Goal: Task Accomplishment & Management: Complete application form

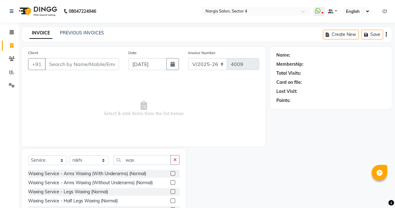
select select "4130"
select select "service"
select select "60384"
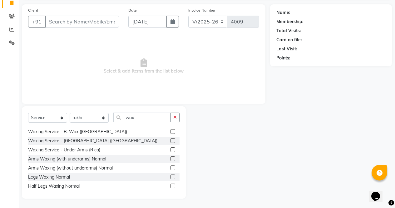
scroll to position [163, 0]
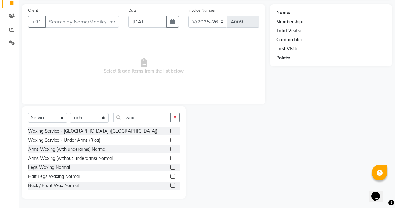
type input "wax"
click at [171, 140] on label at bounding box center [173, 140] width 5 height 5
click at [171, 140] on input "checkbox" at bounding box center [173, 140] width 4 height 4
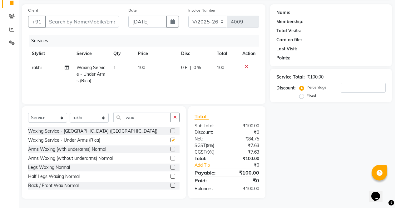
checkbox input "false"
click at [246, 66] on icon at bounding box center [246, 66] width 3 height 4
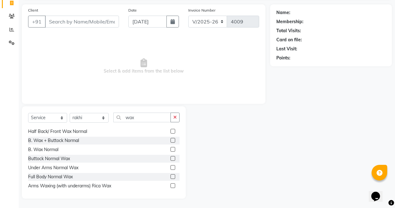
scroll to position [229, 0]
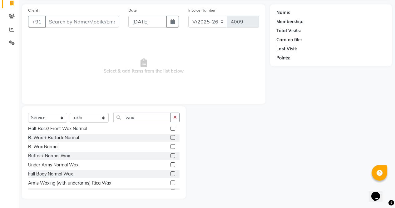
click at [171, 164] on label at bounding box center [173, 164] width 5 height 5
click at [171, 164] on input "checkbox" at bounding box center [173, 165] width 4 height 4
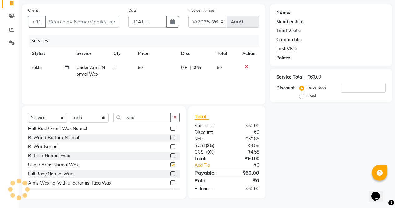
checkbox input "false"
click at [90, 114] on select "Select Stylist [PERSON_NAME] [PERSON_NAME] [PERSON_NAME] Front Desk muskaan rak…" at bounding box center [89, 118] width 39 height 10
select select "29276"
click at [70, 113] on select "Select Stylist [PERSON_NAME] [PERSON_NAME] [PERSON_NAME] Front Desk muskaan rak…" at bounding box center [89, 118] width 39 height 10
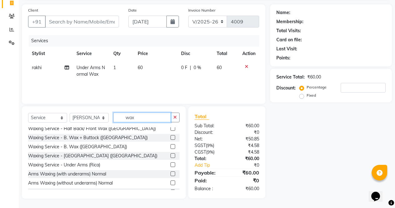
click at [139, 119] on input "wax" at bounding box center [142, 118] width 58 height 10
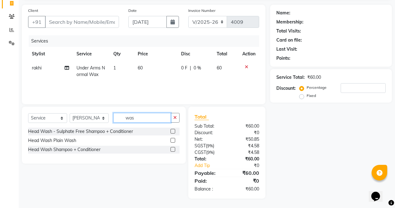
scroll to position [0, 0]
type input "wash"
click at [171, 150] on label at bounding box center [173, 149] width 5 height 5
click at [171, 150] on input "checkbox" at bounding box center [173, 150] width 4 height 4
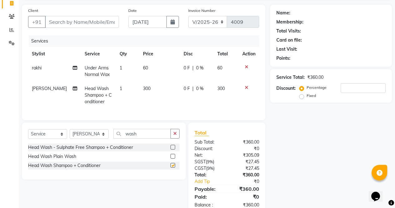
checkbox input "false"
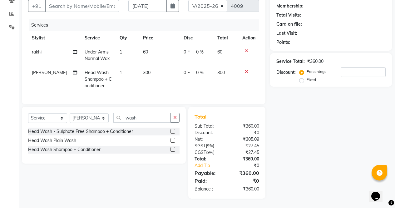
scroll to position [63, 0]
click at [138, 118] on input "wash" at bounding box center [142, 118] width 58 height 10
type input "w"
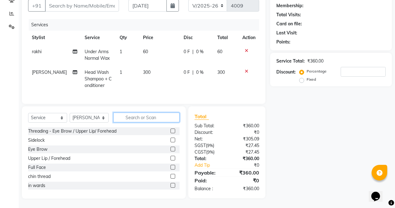
click at [139, 117] on input "text" at bounding box center [146, 118] width 66 height 10
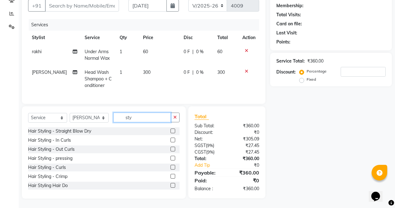
type input "sty"
click at [171, 131] on label at bounding box center [173, 130] width 5 height 5
click at [171, 131] on input "checkbox" at bounding box center [173, 131] width 4 height 4
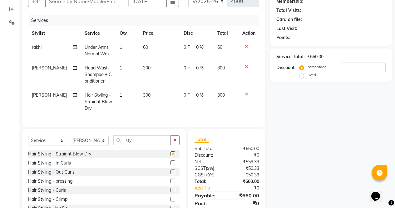
checkbox input "false"
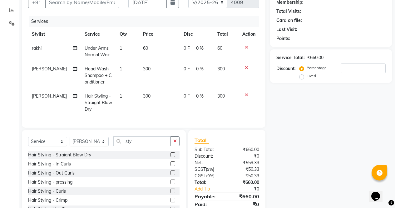
scroll to position [0, 0]
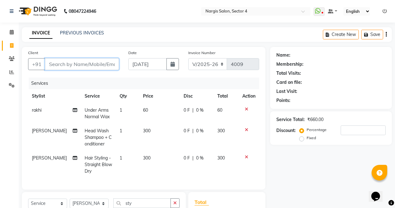
click at [85, 63] on input "Client" at bounding box center [82, 64] width 74 height 12
type input "9"
type input "0"
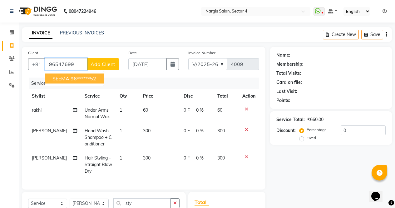
click at [93, 77] on ngb-highlight "96******52" at bounding box center [84, 78] width 26 height 6
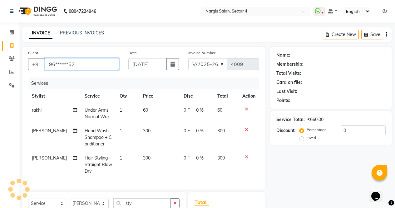
type input "96******52"
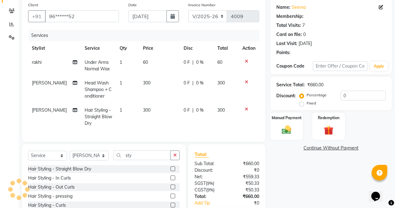
select select "1: Object"
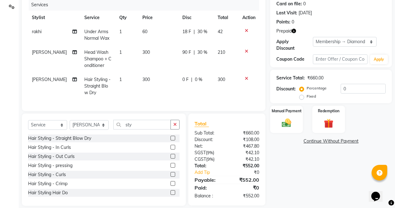
scroll to position [90, 0]
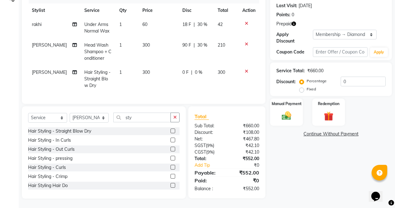
click at [247, 69] on icon at bounding box center [246, 71] width 3 height 4
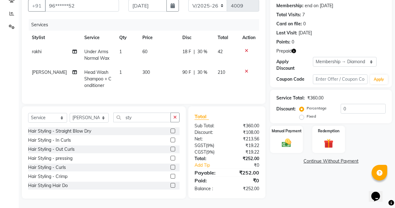
click at [162, 130] on div "Hair Styling - Straight Blow Dry" at bounding box center [104, 131] width 152 height 8
click at [171, 131] on label at bounding box center [173, 130] width 5 height 5
click at [171, 131] on input "checkbox" at bounding box center [173, 131] width 4 height 4
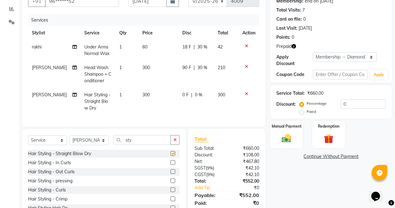
scroll to position [90, 0]
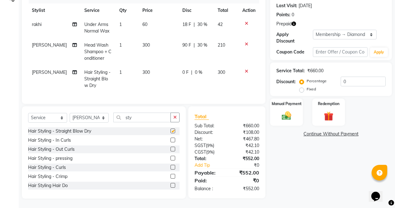
checkbox input "false"
click at [326, 110] on img at bounding box center [329, 116] width 16 height 12
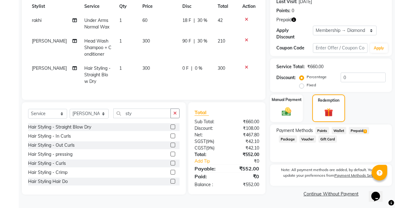
click at [293, 17] on button "button" at bounding box center [294, 20] width 4 height 7
click at [356, 127] on span "Prepaid 1" at bounding box center [359, 130] width 20 height 7
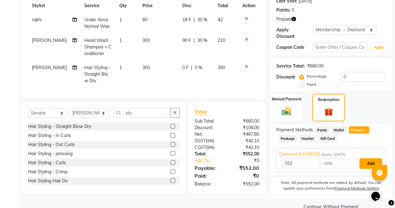
click at [365, 158] on button "Add" at bounding box center [371, 163] width 23 height 11
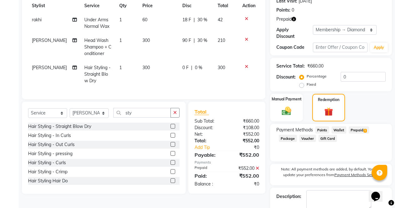
scroll to position [120, 0]
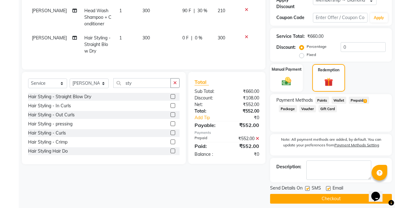
click at [308, 195] on button "Checkout" at bounding box center [331, 199] width 122 height 10
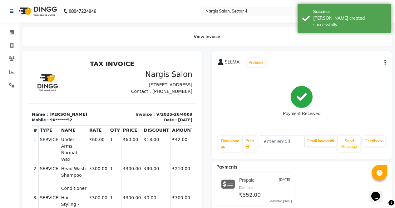
click at [7, 41] on link "Invoice" at bounding box center [9, 46] width 15 height 10
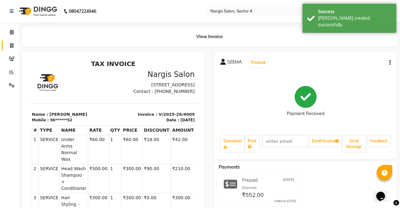
select select "service"
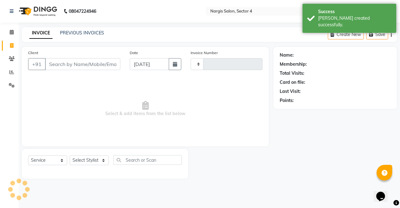
type input "4010"
select select "4130"
